Goal: Task Accomplishment & Management: Manage account settings

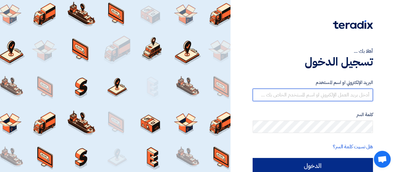
type input "[EMAIL_ADDRESS][DOMAIN_NAME]"
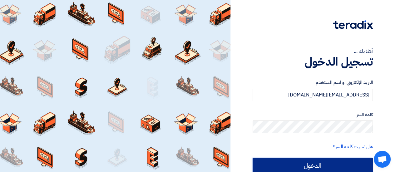
click at [347, 162] on input "الدخول" at bounding box center [312, 166] width 120 height 16
type input "Sign in"
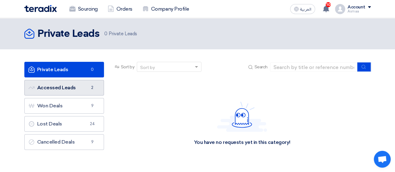
click at [64, 93] on link "Accessed Leads Accessed Leads 2" at bounding box center [64, 88] width 80 height 16
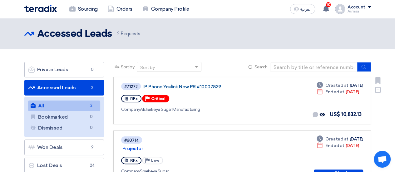
click at [194, 85] on link "IP Phone Yealink New PR #10007839" at bounding box center [221, 87] width 156 height 6
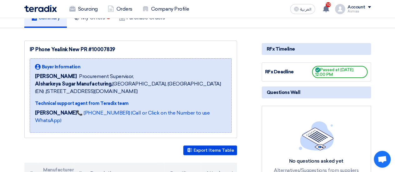
scroll to position [62, 0]
